Goal: Communication & Community: Share content

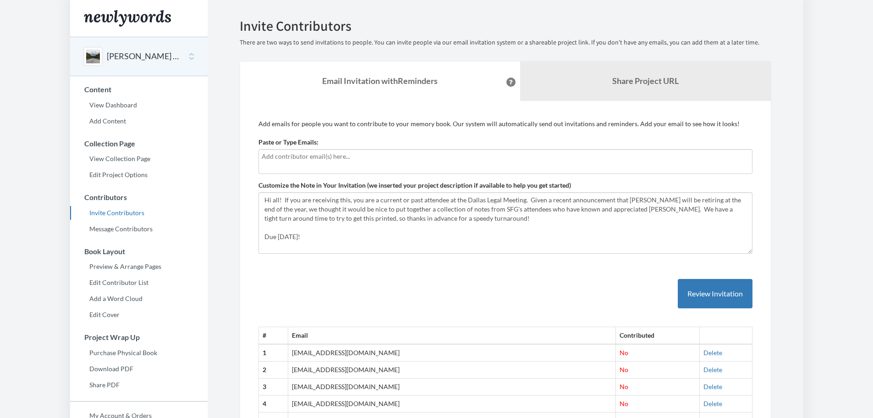
click at [277, 155] on input "text" at bounding box center [506, 156] width 488 height 10
click at [40, 178] on body "Main menu [PERSON_NAME] Retirement Note Collection Select a project [PERSON_NAM…" at bounding box center [436, 209] width 873 height 418
click at [281, 163] on div at bounding box center [506, 161] width 494 height 25
click at [288, 155] on input "text" at bounding box center [506, 156] width 488 height 10
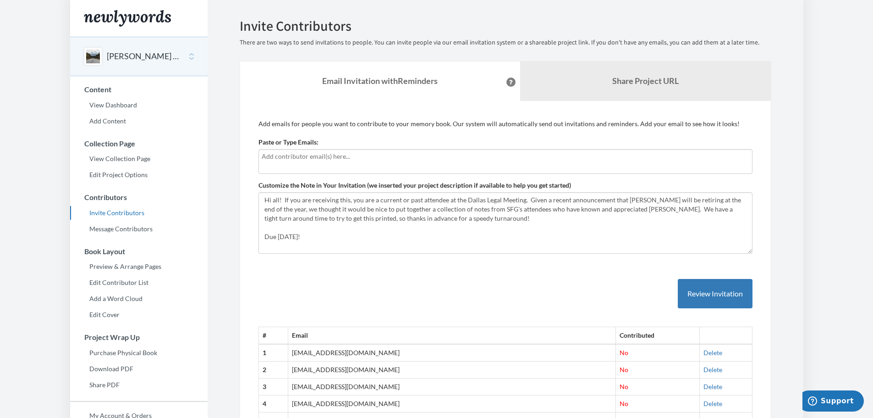
click at [292, 155] on input "text" at bounding box center [506, 156] width 488 height 10
type input "[EMAIL_ADDRESS][PERSON_NAME][DOMAIN_NAME]"
click at [716, 293] on button "Review Invitation" at bounding box center [715, 294] width 75 height 30
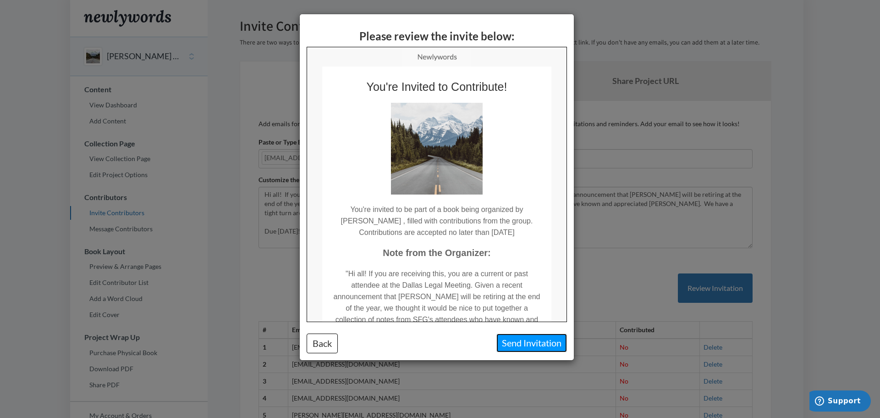
click at [530, 344] on button "Send Invitation" at bounding box center [531, 342] width 71 height 19
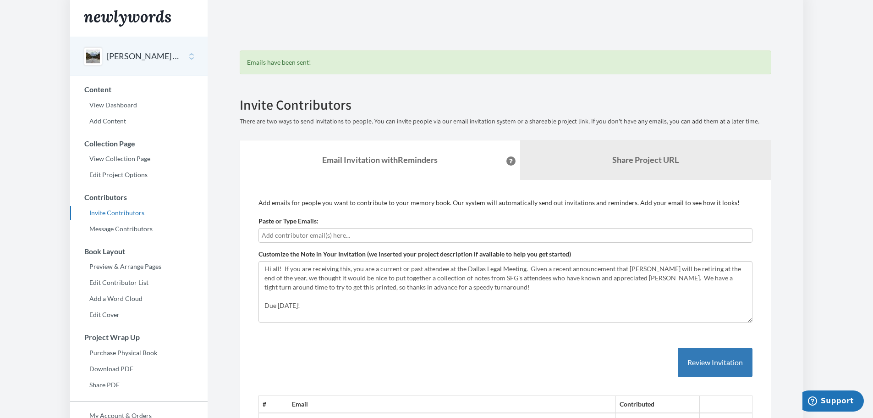
click at [302, 233] on input "text" at bounding box center [506, 235] width 488 height 10
type input "[EMAIL_ADDRESS][DOMAIN_NAME]"
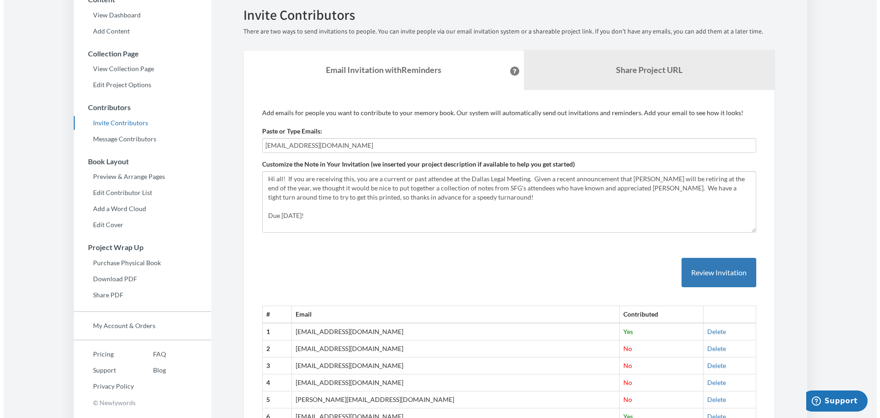
scroll to position [92, 0]
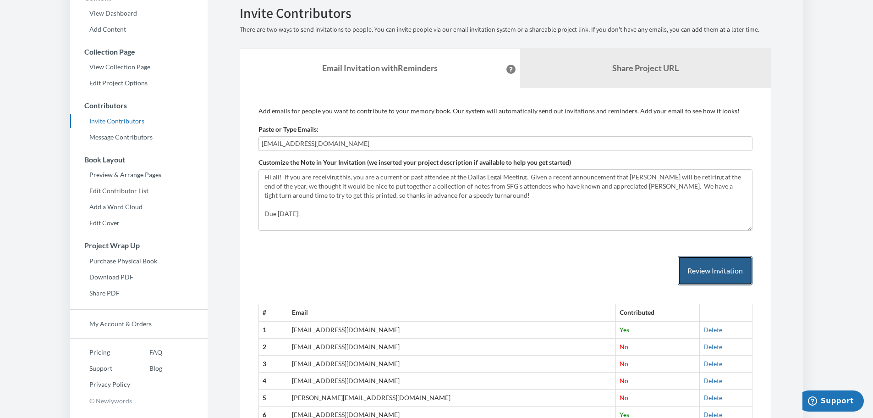
click at [717, 277] on button "Review Invitation" at bounding box center [715, 271] width 75 height 30
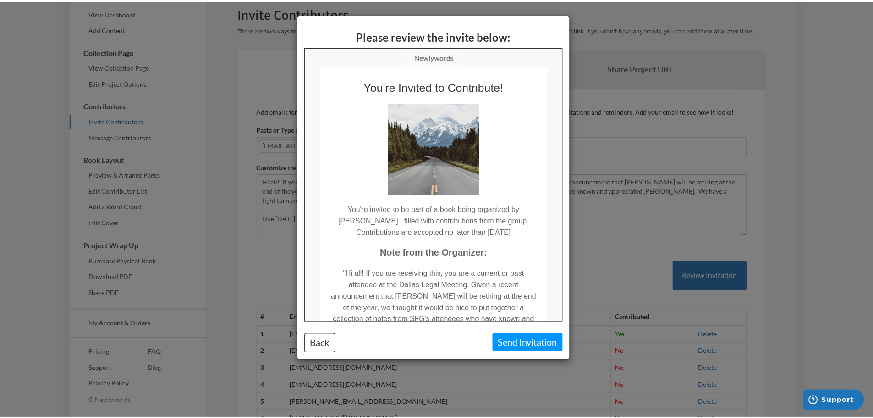
scroll to position [0, 0]
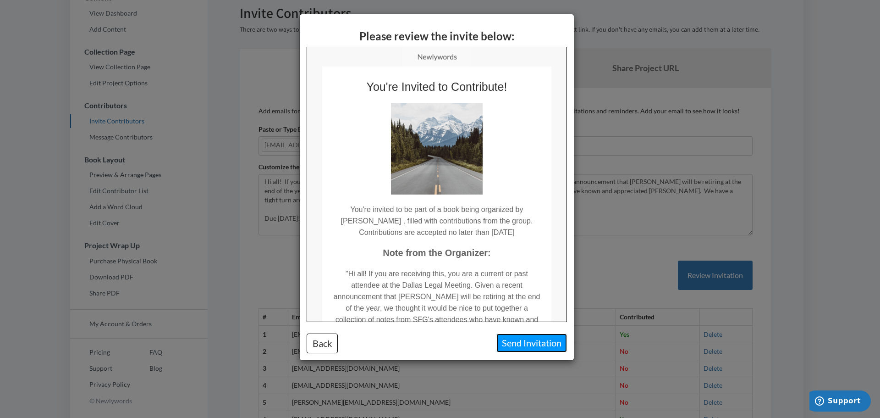
click at [540, 341] on button "Send Invitation" at bounding box center [531, 342] width 71 height 19
